Goal: Task Accomplishment & Management: Manage account settings

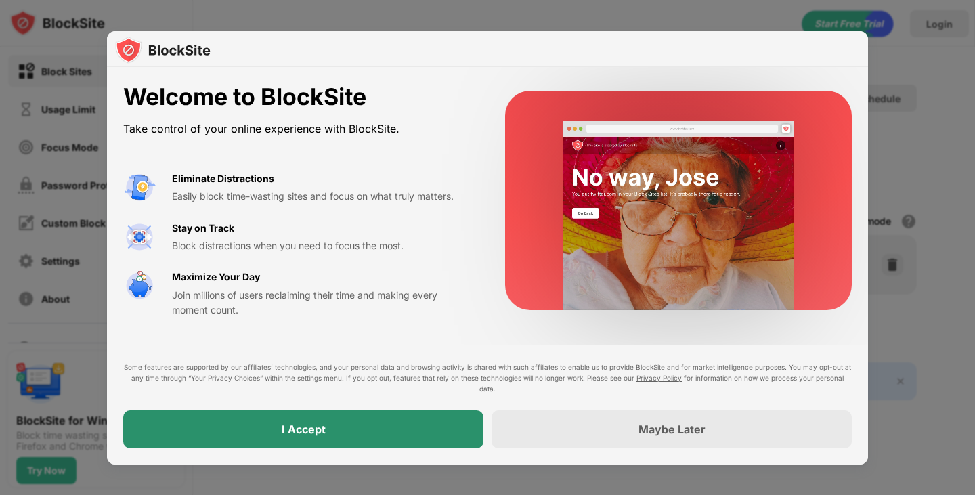
click at [378, 423] on div "I Accept" at bounding box center [303, 429] width 360 height 38
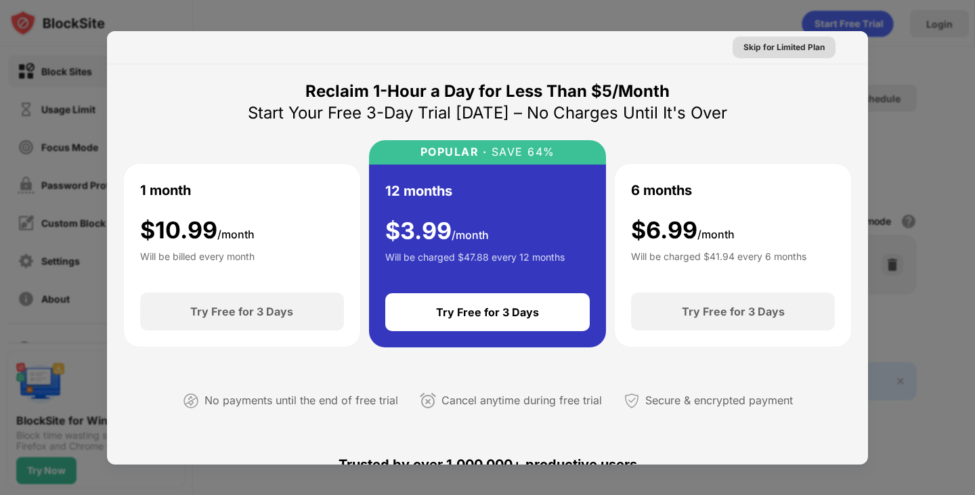
click at [785, 44] on div "Skip for Limited Plan" at bounding box center [783, 48] width 81 height 14
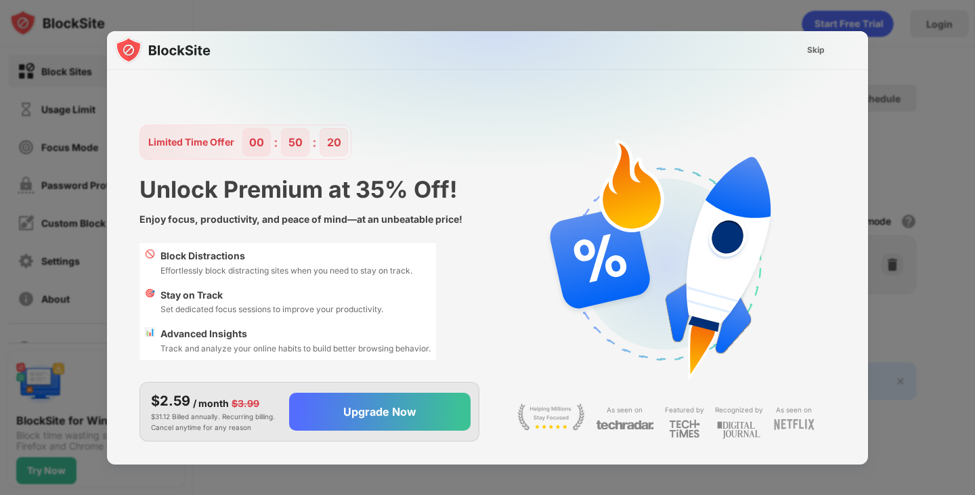
click at [803, 62] on div "Skip" at bounding box center [815, 50] width 39 height 27
click at [811, 53] on div "Skip" at bounding box center [816, 50] width 18 height 14
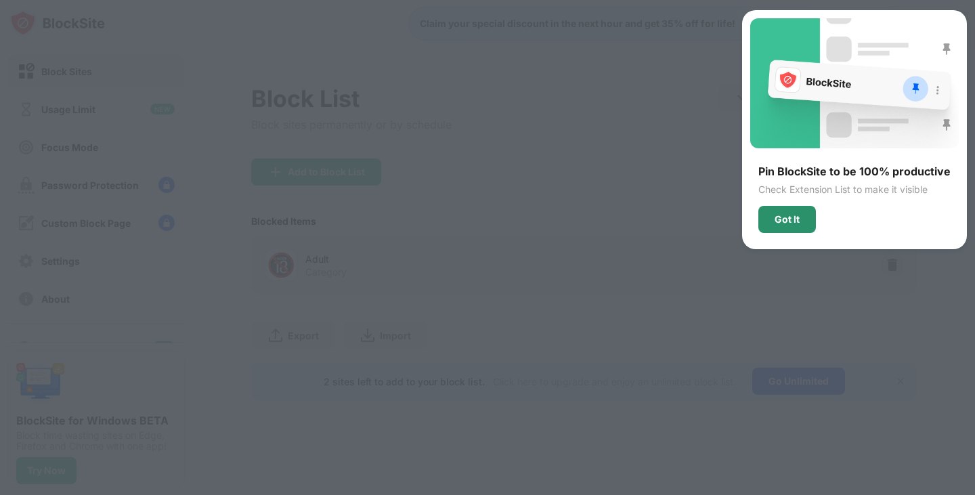
click at [793, 225] on div "Got It" at bounding box center [787, 219] width 58 height 27
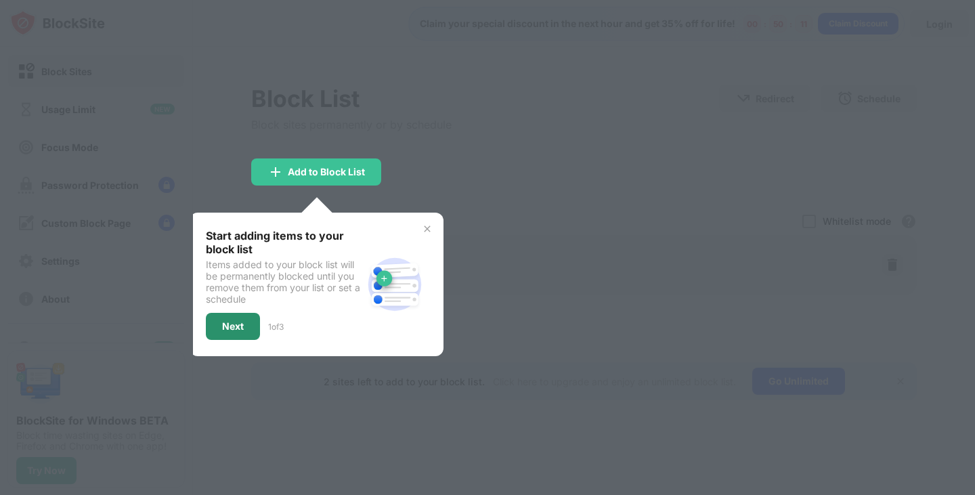
click at [247, 326] on div "Next" at bounding box center [233, 326] width 54 height 27
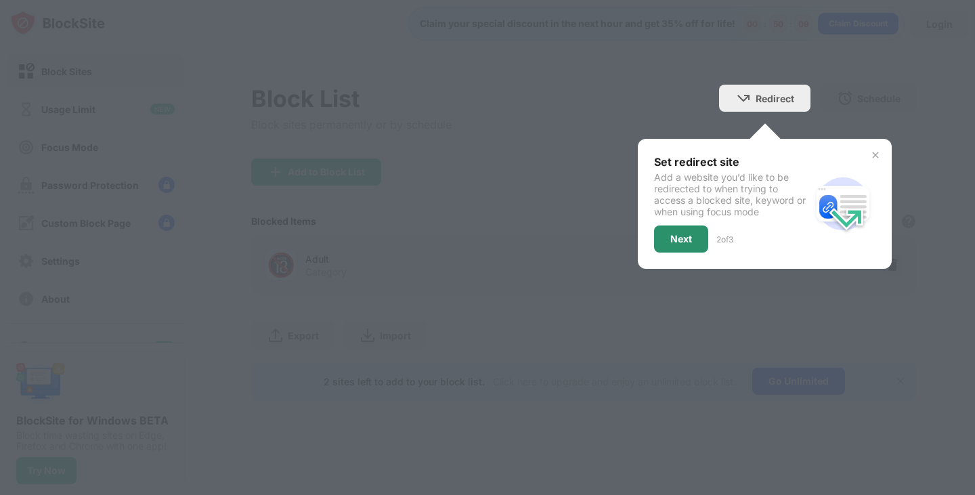
click at [689, 239] on div "Next" at bounding box center [681, 238] width 22 height 11
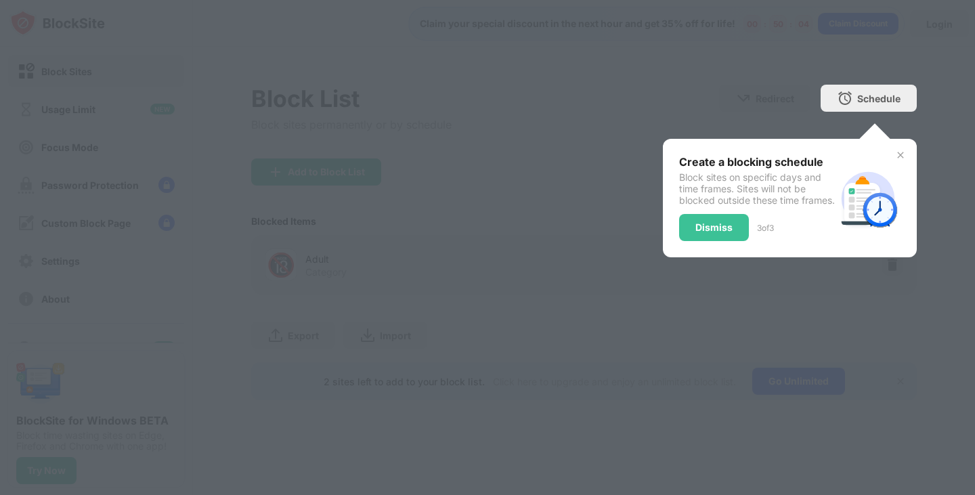
click at [698, 241] on div "Dismiss" at bounding box center [714, 227] width 70 height 27
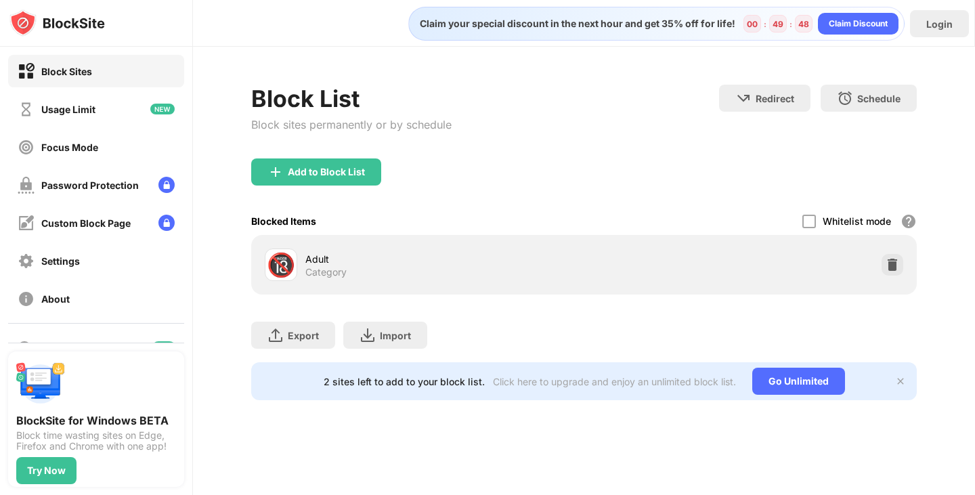
click at [338, 173] on div "Add to Block List" at bounding box center [326, 171] width 77 height 11
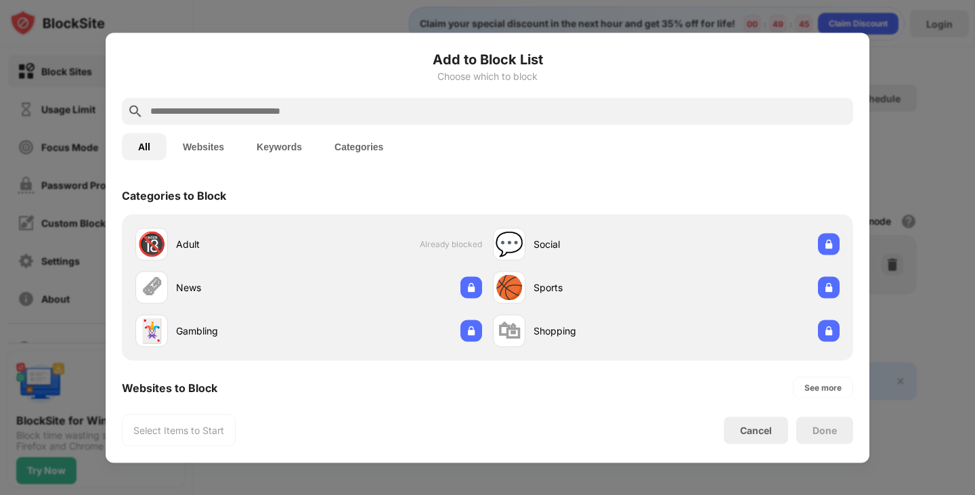
click at [219, 137] on button "Websites" at bounding box center [203, 146] width 74 height 27
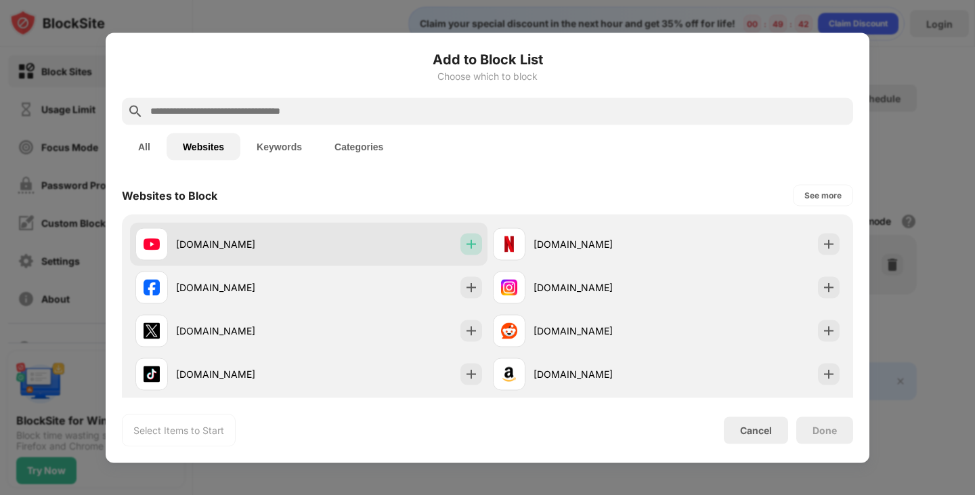
click at [472, 243] on img at bounding box center [471, 244] width 14 height 14
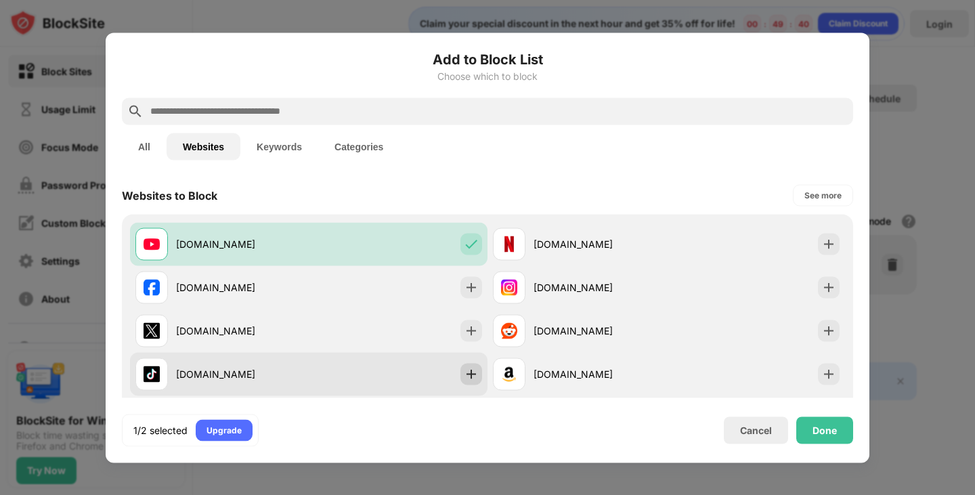
click at [471, 374] on img at bounding box center [471, 374] width 14 height 14
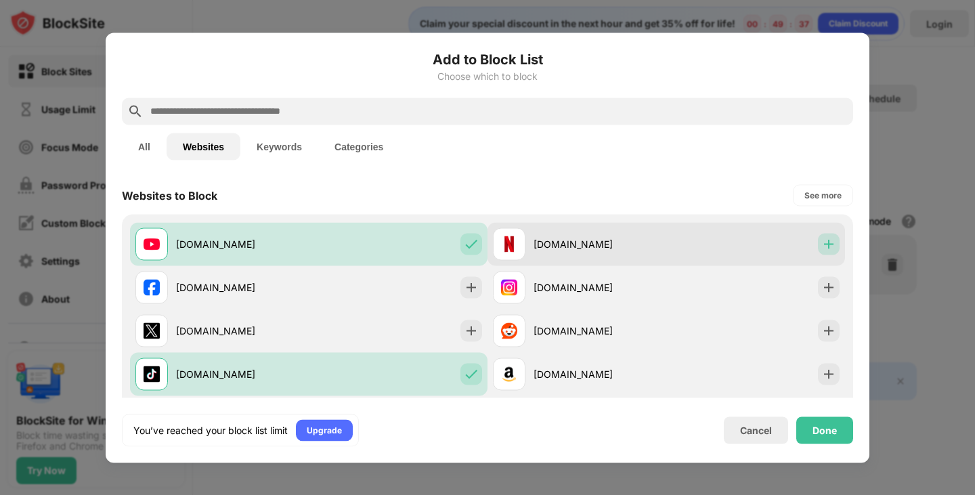
click at [822, 248] on img at bounding box center [829, 244] width 14 height 14
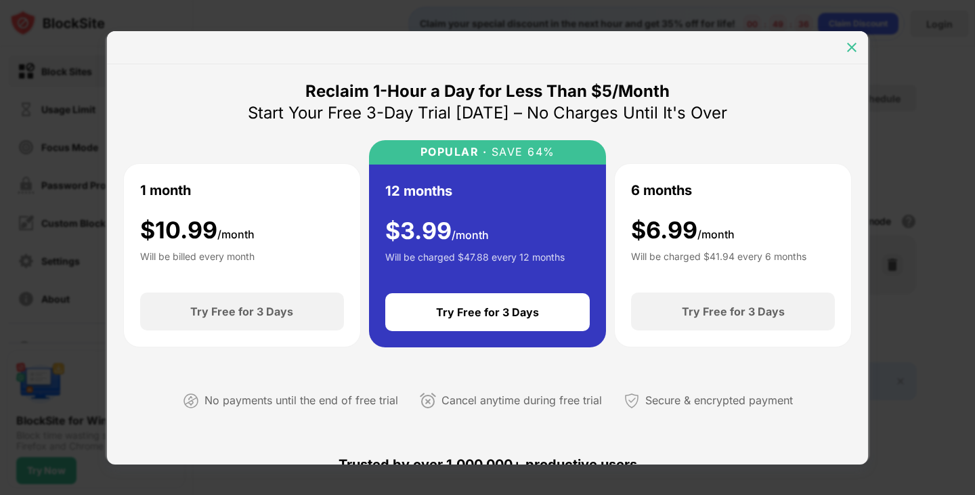
click at [855, 51] on img at bounding box center [852, 48] width 14 height 14
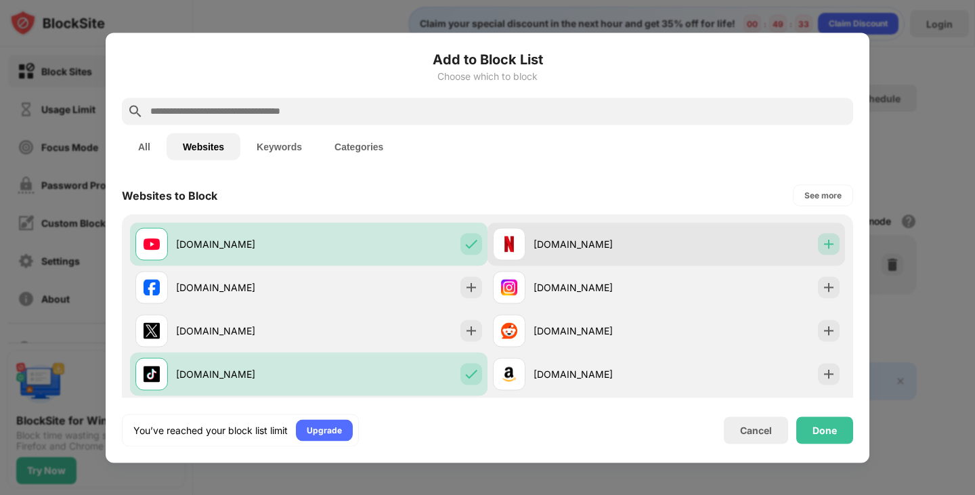
click at [828, 246] on div at bounding box center [829, 244] width 22 height 22
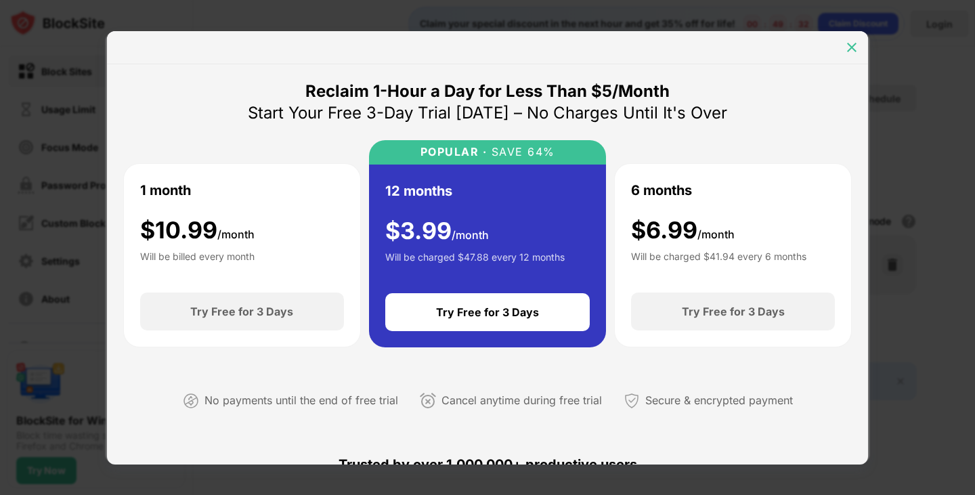
click at [847, 44] on img at bounding box center [852, 48] width 14 height 14
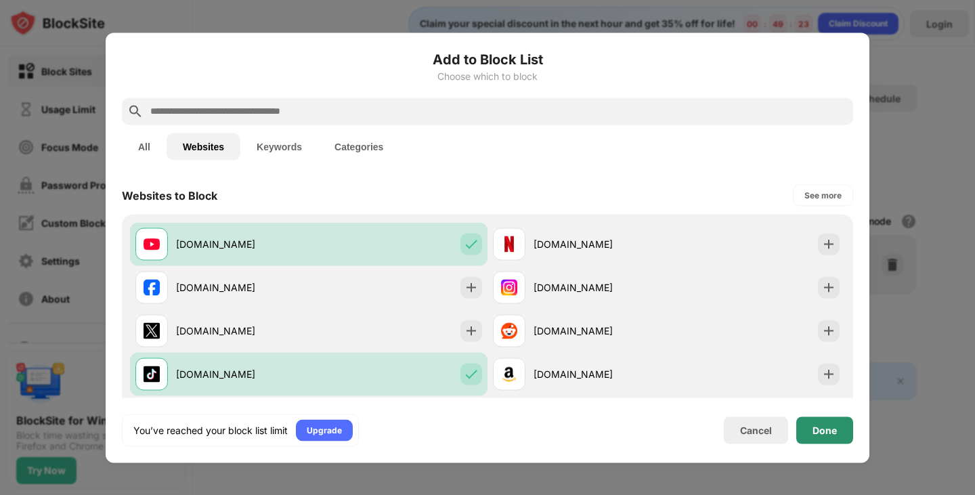
click at [812, 424] on div "Done" at bounding box center [824, 429] width 24 height 11
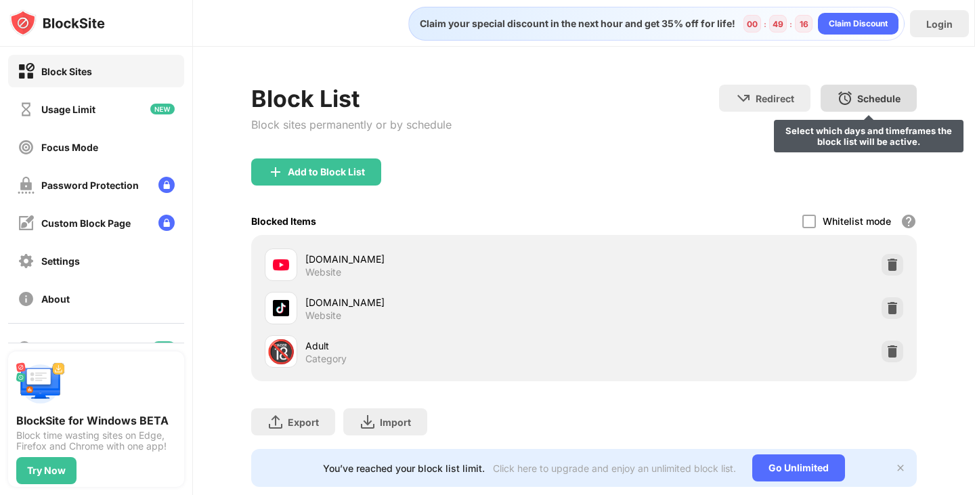
click at [872, 95] on div "Schedule" at bounding box center [878, 99] width 43 height 12
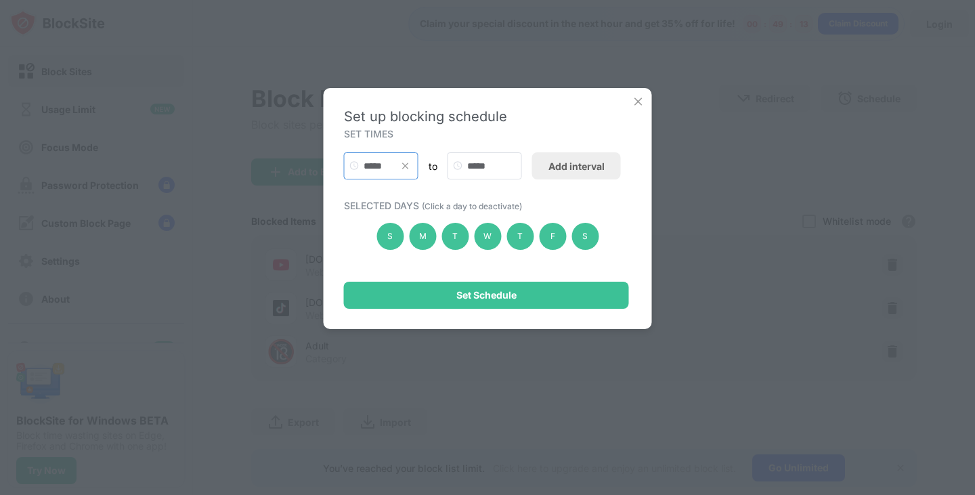
click at [392, 165] on input "*****" at bounding box center [381, 165] width 74 height 27
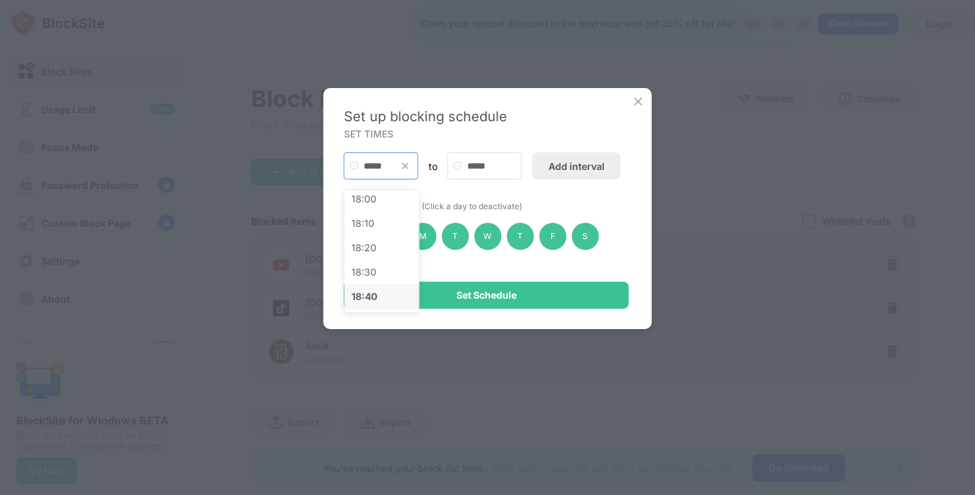
scroll to position [2612, 0]
click at [387, 225] on div "18:00" at bounding box center [381, 221] width 74 height 24
type input "*****"
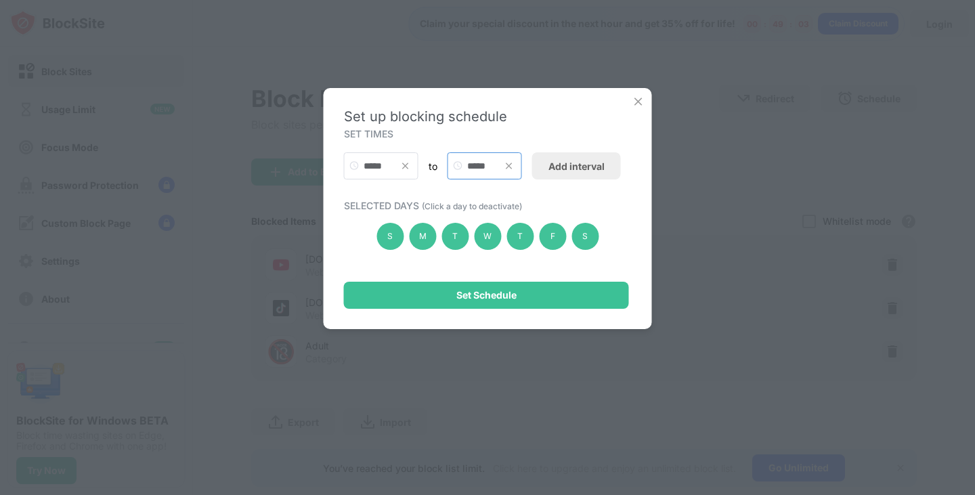
click at [498, 169] on input "*****" at bounding box center [484, 165] width 74 height 27
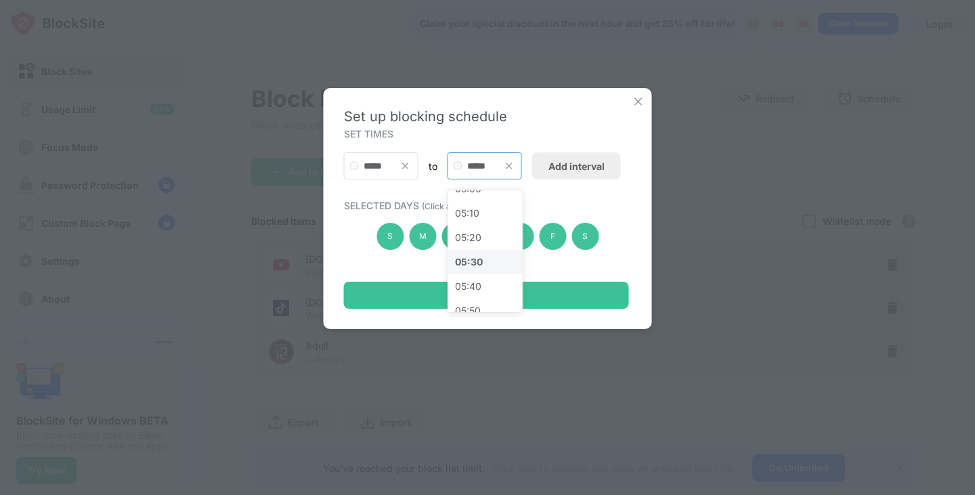
scroll to position [812, 0]
click at [484, 265] on div "06:00" at bounding box center [485, 267] width 74 height 24
type input "*****"
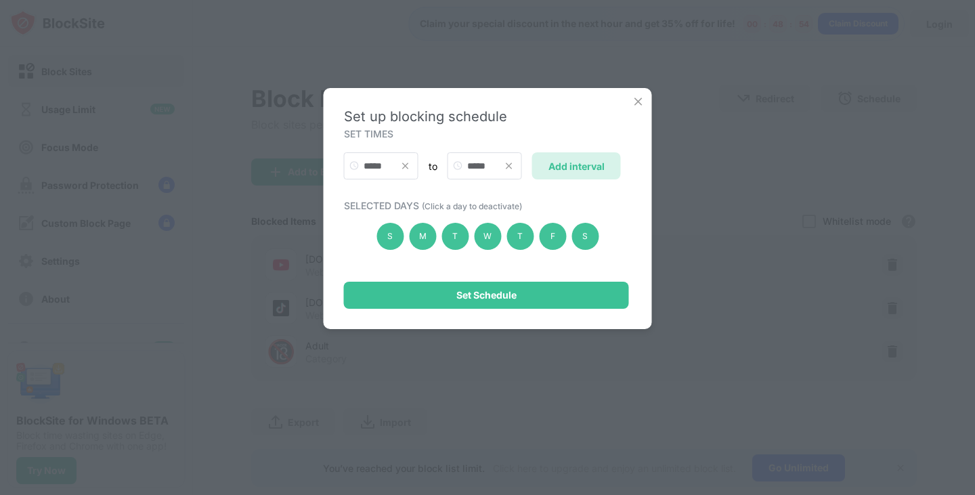
click at [589, 165] on div "Add interval" at bounding box center [576, 166] width 56 height 12
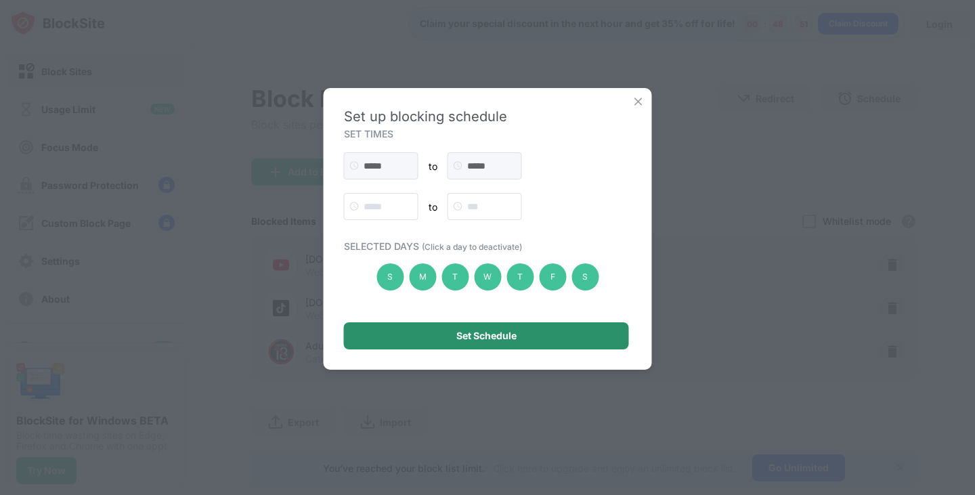
click at [486, 336] on div "Set Schedule" at bounding box center [486, 335] width 60 height 11
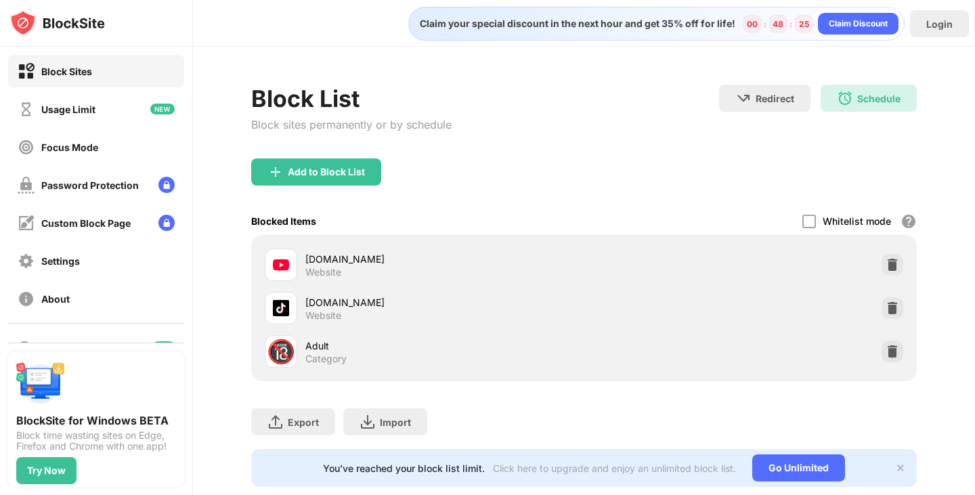
scroll to position [40, 0]
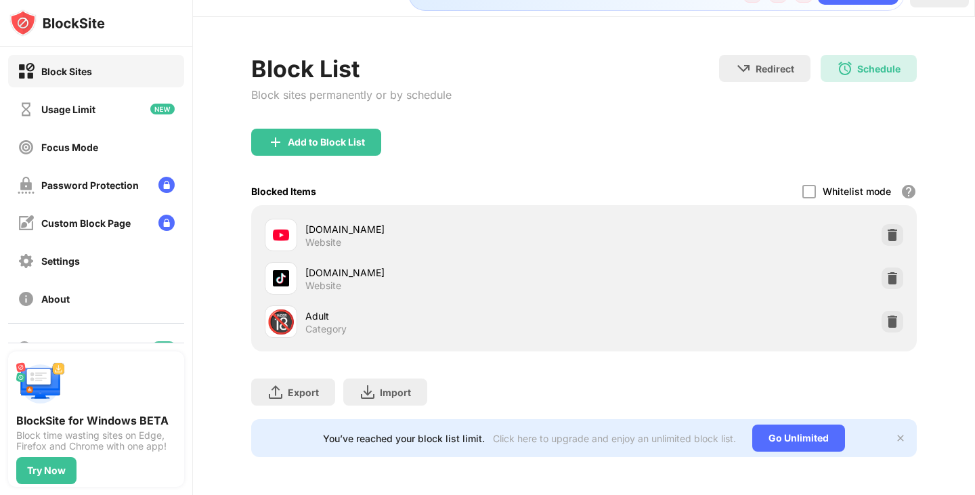
click at [895, 432] on img at bounding box center [900, 437] width 11 height 11
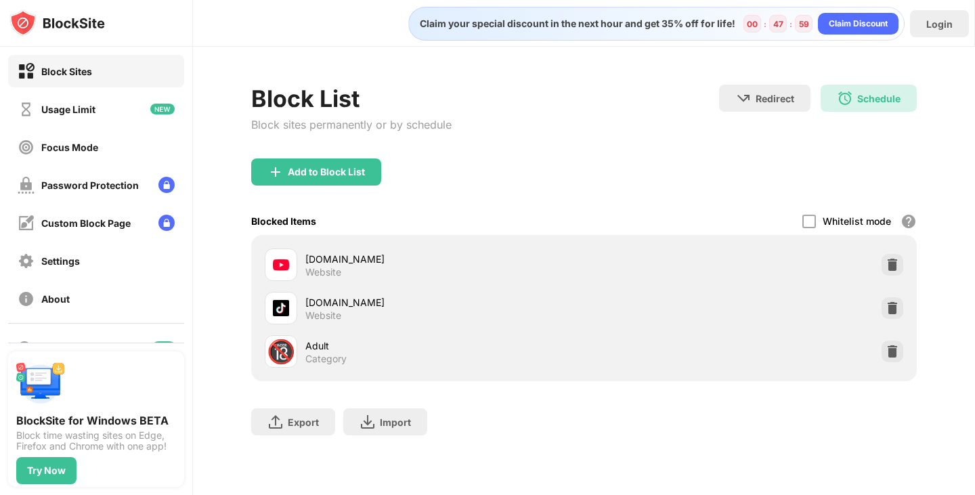
click at [85, 76] on div "Block Sites" at bounding box center [66, 72] width 51 height 12
